Goal: Book appointment/travel/reservation

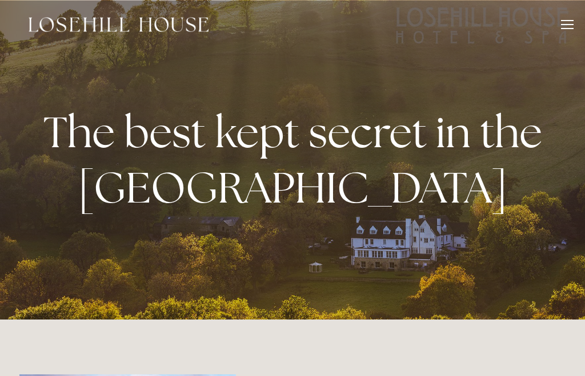
click at [572, 29] on div at bounding box center [567, 28] width 13 height 1
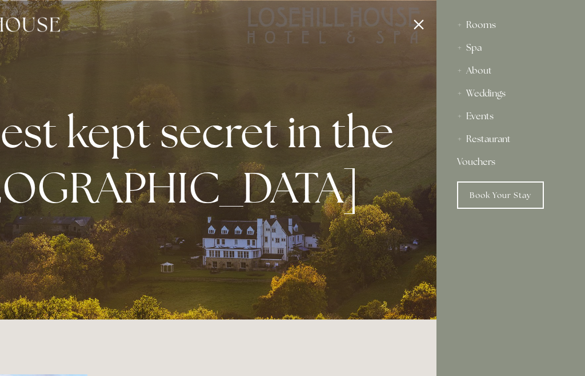
click at [477, 51] on div "Spa" at bounding box center [510, 48] width 107 height 23
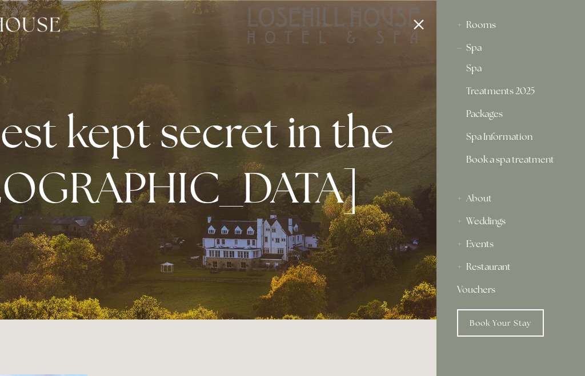
click at [485, 115] on link "Packages" at bounding box center [510, 117] width 89 height 14
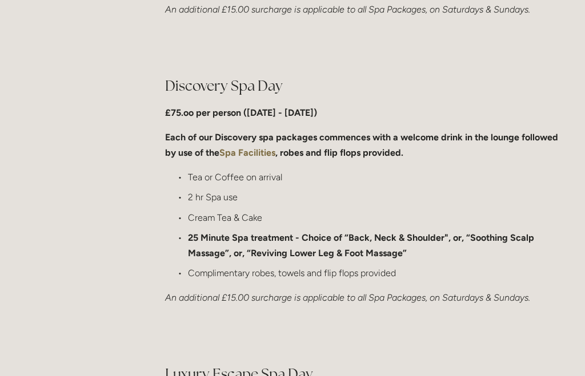
scroll to position [881, 0]
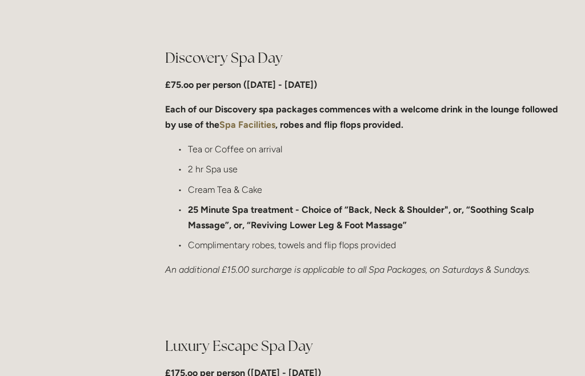
click at [244, 126] on strong "Spa Facilities" at bounding box center [247, 124] width 56 height 11
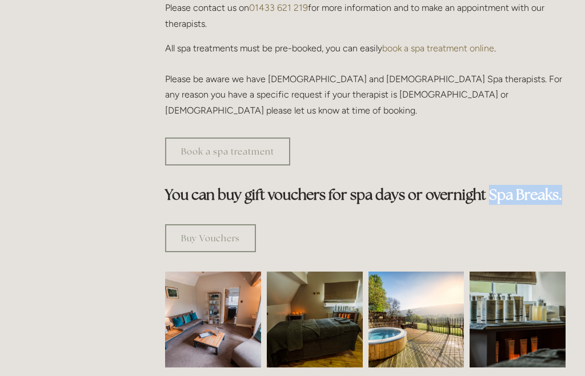
scroll to position [575, 0]
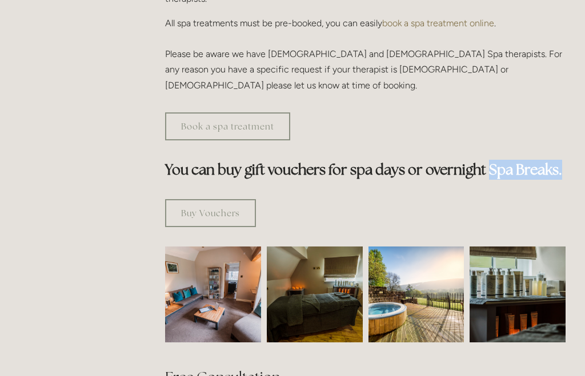
click at [225, 113] on link "Book a spa treatment" at bounding box center [227, 127] width 125 height 28
